Goal: Task Accomplishment & Management: Manage account settings

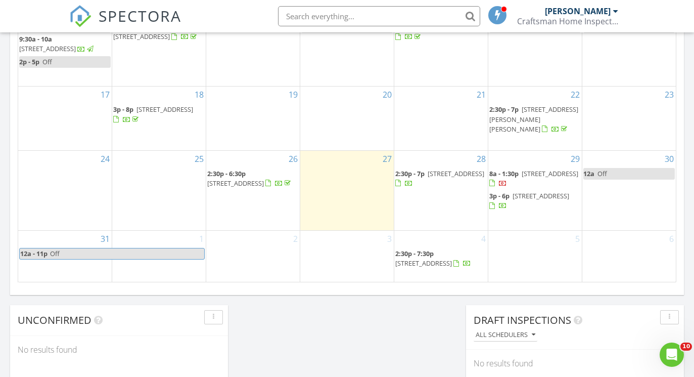
scroll to position [921, 695]
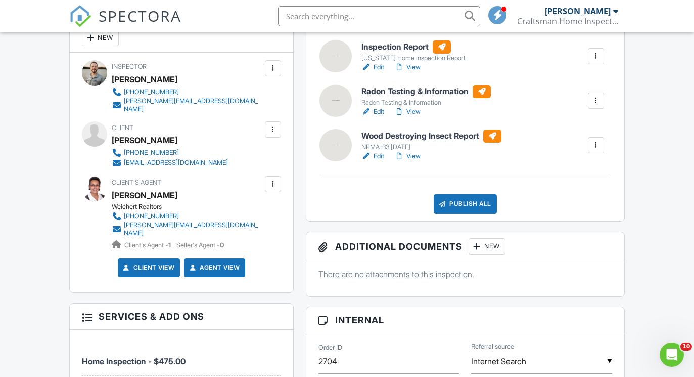
scroll to position [294, 0]
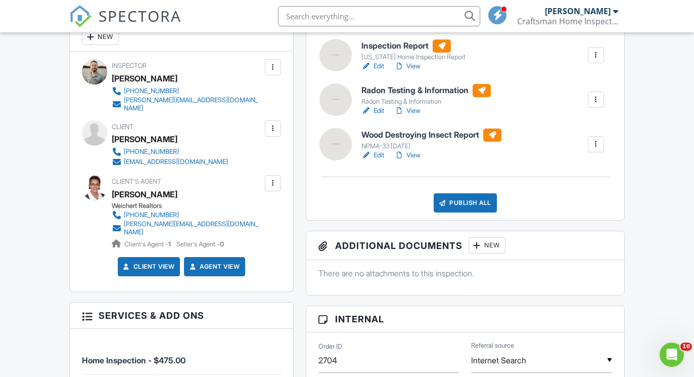
click at [593, 99] on div at bounding box center [596, 100] width 10 height 10
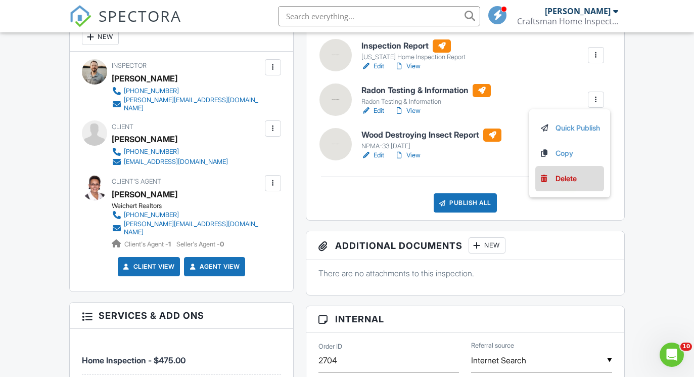
click at [560, 177] on div "Delete" at bounding box center [566, 178] width 21 height 11
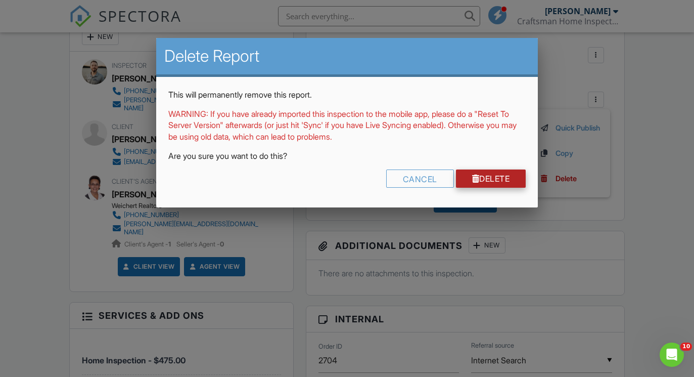
click at [494, 173] on link "Delete" at bounding box center [491, 178] width 70 height 18
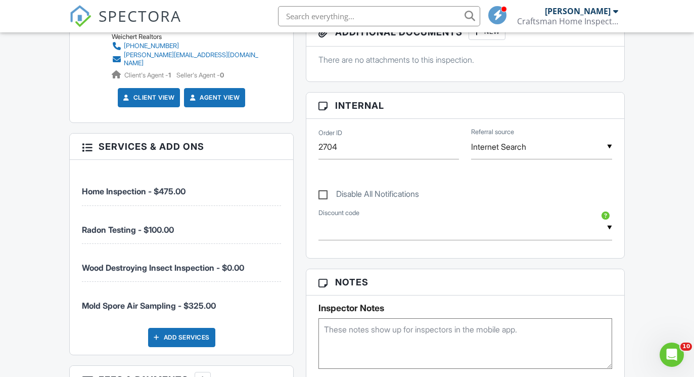
scroll to position [472, 0]
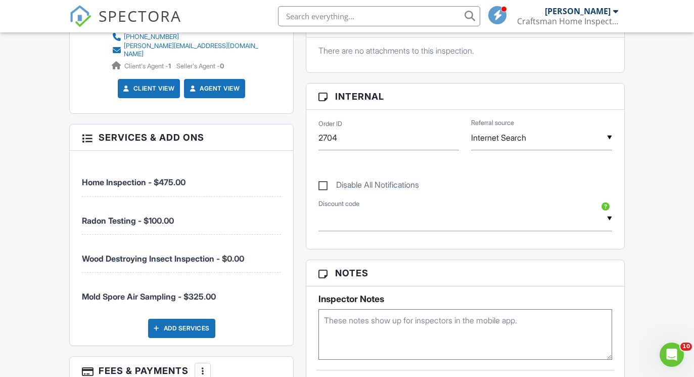
click at [459, 334] on textarea at bounding box center [466, 334] width 294 height 51
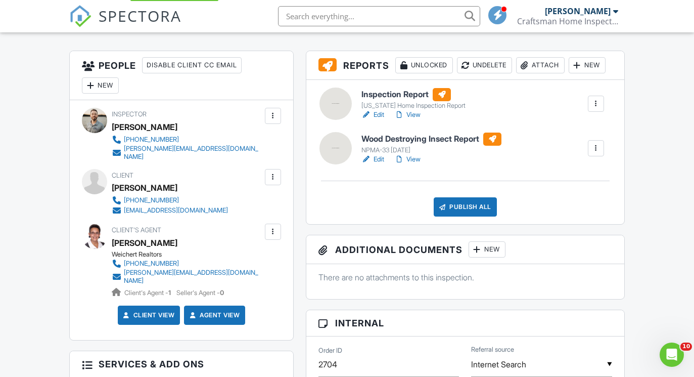
scroll to position [274, 0]
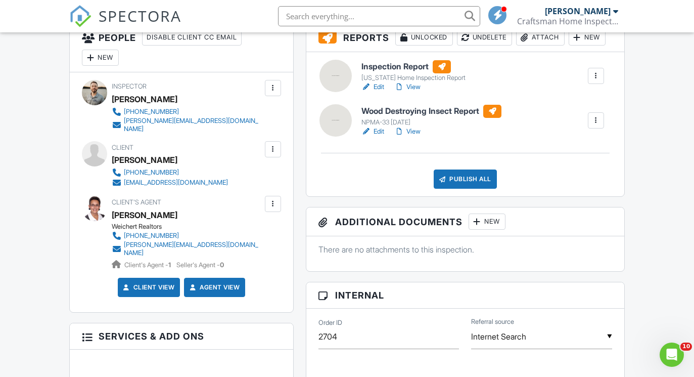
type textarea "buikding A #1"
click at [276, 148] on div at bounding box center [273, 149] width 16 height 16
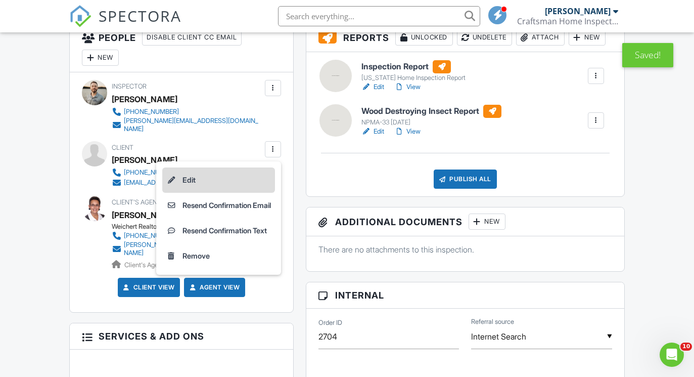
click at [256, 171] on li "Edit" at bounding box center [218, 179] width 113 height 25
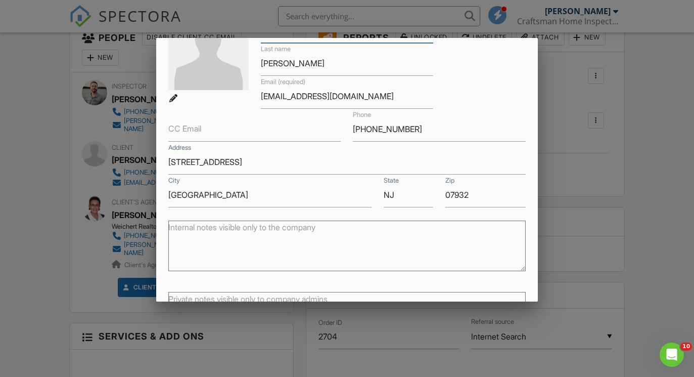
scroll to position [79, 0]
click at [621, 275] on div at bounding box center [347, 184] width 694 height 471
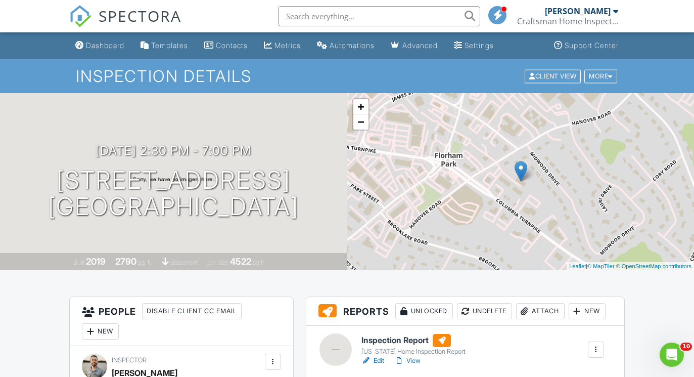
scroll to position [0, 0]
